Goal: Transaction & Acquisition: Subscribe to service/newsletter

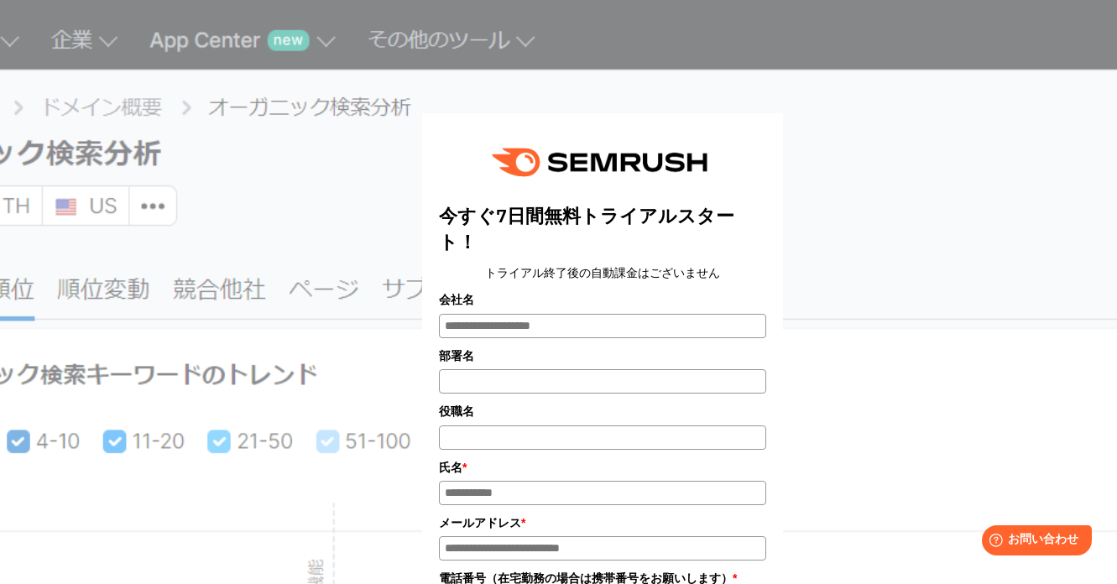
click at [973, 153] on div "今すぐ7日間無料トライアルスタート！ トライアル終了後の自動課金はございません 会社名 部署名 *" at bounding box center [602, 549] width 839 height 1056
click at [311, 174] on div "今すぐ7日間無料トライアルスタート！ トライアル終了後の自動課金はございません 会社名 部署名 *" at bounding box center [602, 549] width 839 height 1056
